Goal: Find specific page/section: Find specific page/section

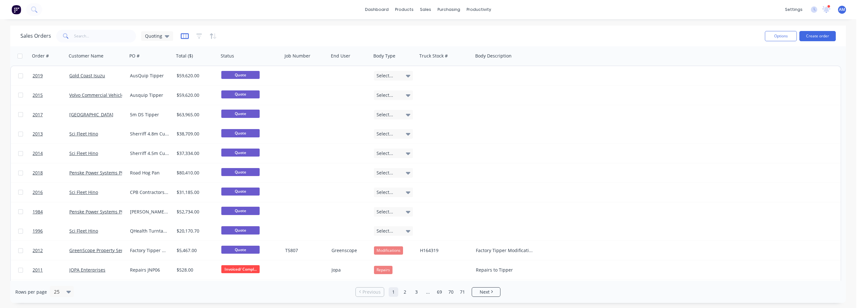
click at [183, 34] on icon "button" at bounding box center [184, 36] width 3 height 4
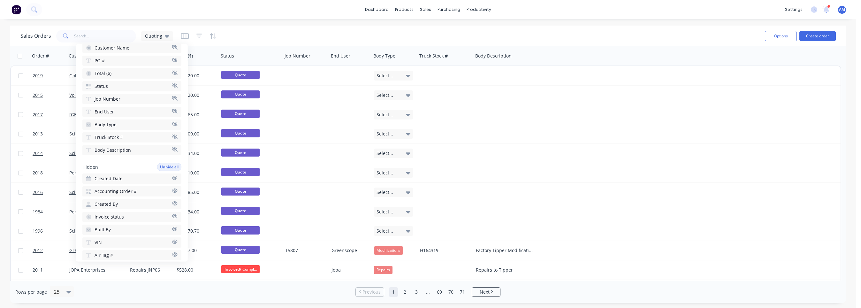
scroll to position [96, 0]
click at [154, 143] on button "Created Date" at bounding box center [131, 147] width 99 height 10
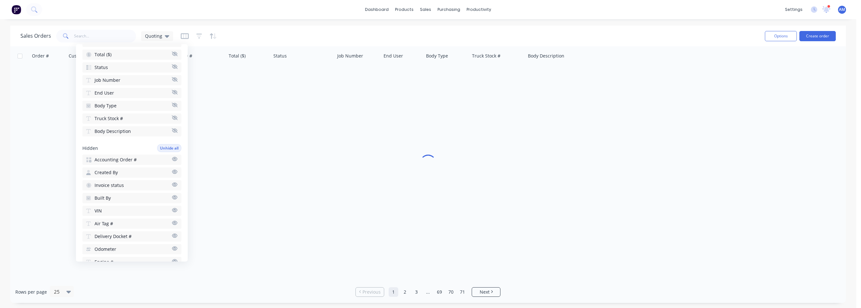
scroll to position [0, 0]
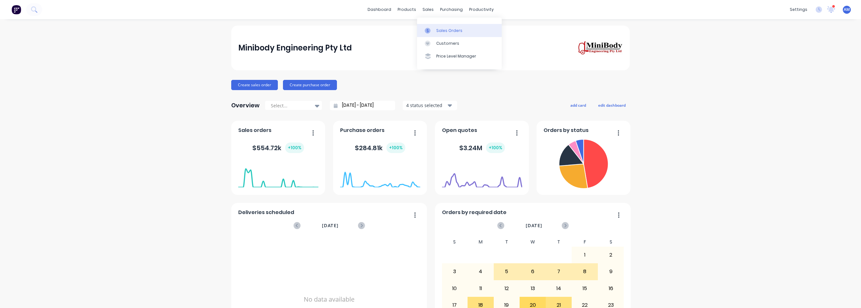
click at [436, 33] on div "Sales Orders" at bounding box center [449, 31] width 26 height 6
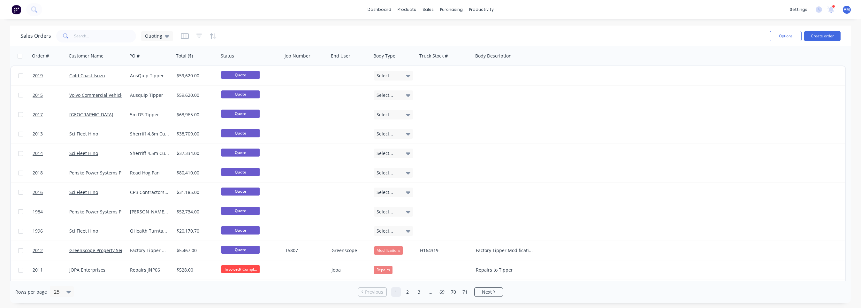
click at [188, 37] on div at bounding box center [199, 36] width 36 height 10
click at [185, 38] on icon "button" at bounding box center [185, 36] width 8 height 6
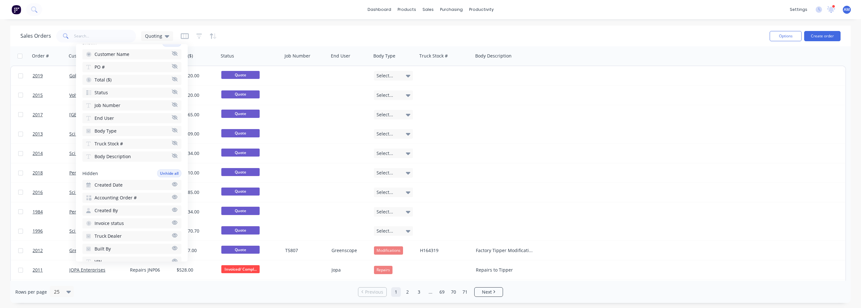
scroll to position [64, 0]
click at [160, 175] on button "Created Date" at bounding box center [131, 179] width 99 height 10
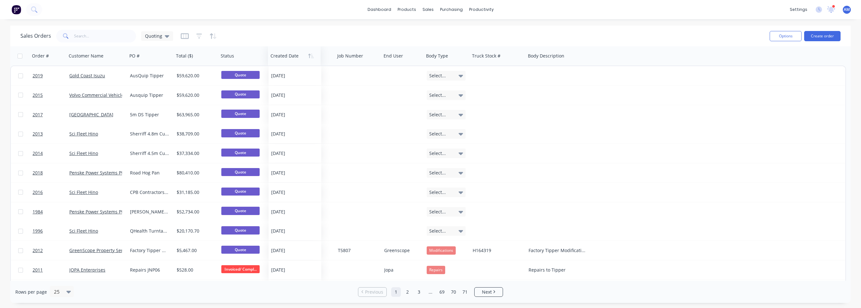
drag, startPoint x: 345, startPoint y: 57, endPoint x: 285, endPoint y: 60, distance: 60.4
click at [285, 60] on div at bounding box center [292, 55] width 45 height 13
drag, startPoint x: 354, startPoint y: 58, endPoint x: 402, endPoint y: 57, distance: 48.2
click at [184, 35] on icon "button" at bounding box center [185, 36] width 8 height 6
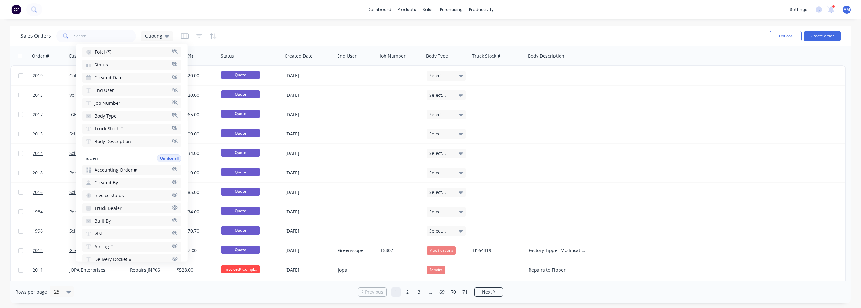
scroll to position [96, 0]
click at [142, 157] on button "Accounting Order #" at bounding box center [131, 160] width 99 height 10
